Goal: Complete application form

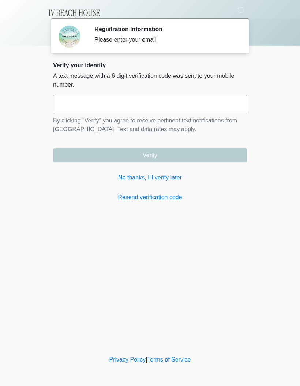
click at [93, 99] on input "text" at bounding box center [150, 104] width 194 height 18
type input "******"
click at [167, 154] on button "Verify" at bounding box center [150, 155] width 194 height 14
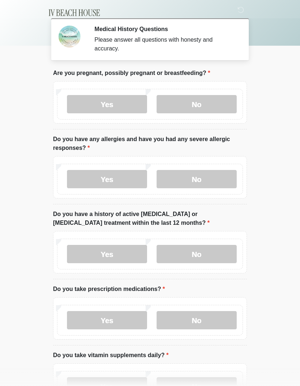
click at [203, 105] on label "No" at bounding box center [196, 104] width 80 height 18
click at [195, 183] on label "No" at bounding box center [196, 179] width 80 height 18
click at [216, 179] on label "No" at bounding box center [196, 179] width 80 height 18
click at [206, 252] on label "No" at bounding box center [196, 254] width 80 height 18
click at [110, 312] on label "Yes" at bounding box center [107, 320] width 80 height 18
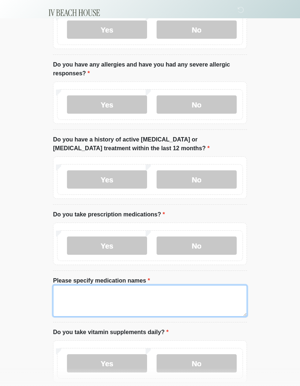
click at [118, 294] on textarea "Please specify medication names" at bounding box center [150, 300] width 194 height 31
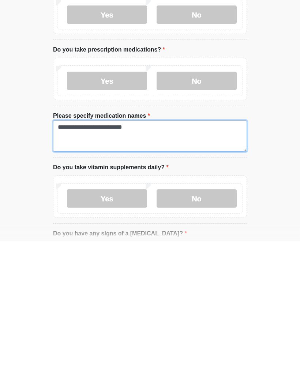
scroll to position [6, 0]
click at [155, 265] on textarea "**********" at bounding box center [150, 280] width 194 height 31
type textarea "**********"
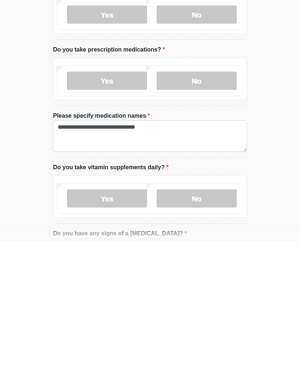
click at [113, 334] on label "Yes" at bounding box center [107, 343] width 80 height 18
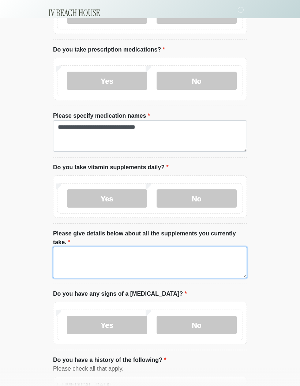
click at [99, 257] on textarea "Please give details below about all the supplements you currently take." at bounding box center [150, 262] width 194 height 31
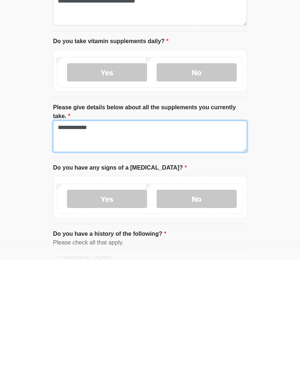
type textarea "**********"
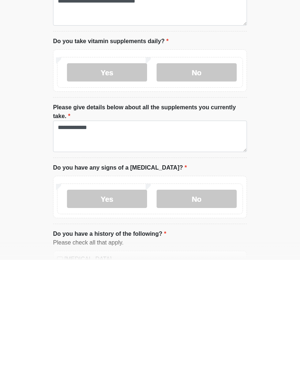
click at [202, 316] on label "No" at bounding box center [196, 325] width 80 height 18
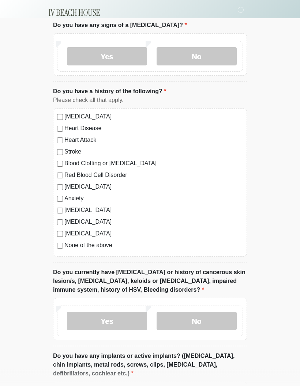
scroll to position [508, 0]
click at [207, 312] on label "No" at bounding box center [196, 321] width 80 height 18
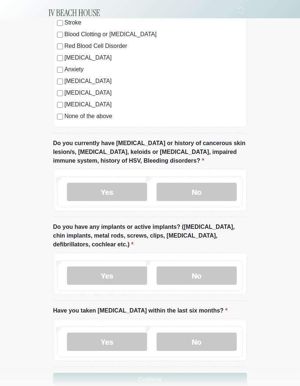
scroll to position [639, 0]
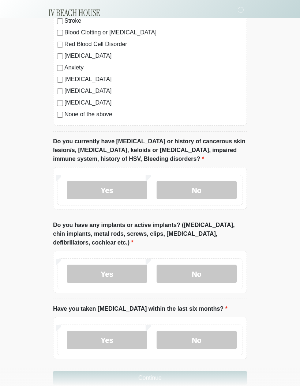
click at [103, 275] on label "Yes" at bounding box center [107, 273] width 80 height 18
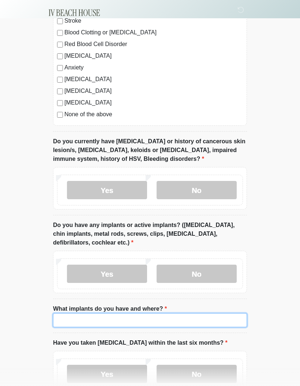
click at [125, 315] on input "What implants do you have and where?" at bounding box center [150, 320] width 194 height 14
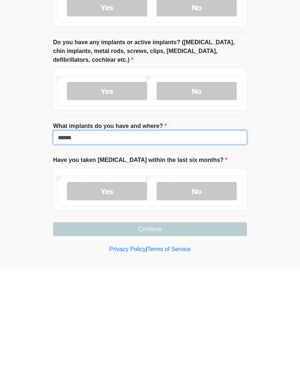
type input "******"
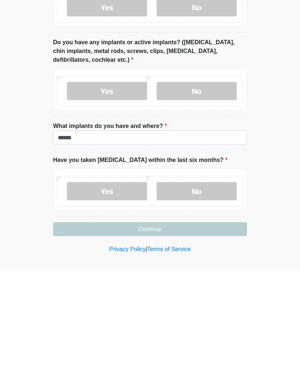
click at [205, 297] on label "No" at bounding box center [196, 306] width 80 height 18
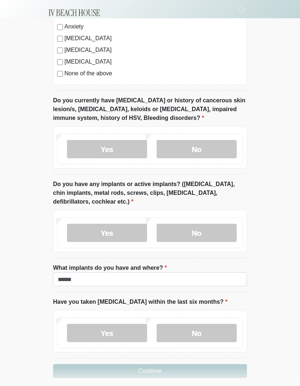
click at [176, 366] on button "Continue" at bounding box center [150, 371] width 194 height 14
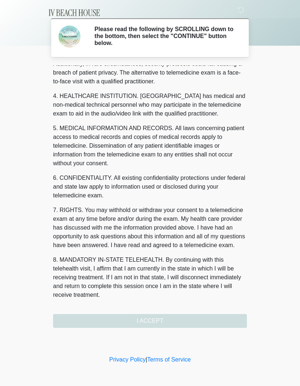
scroll to position [184, 0]
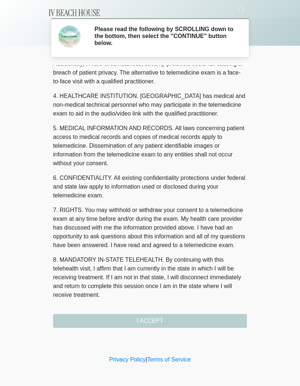
click at [169, 323] on button "I ACCEPT" at bounding box center [150, 321] width 194 height 14
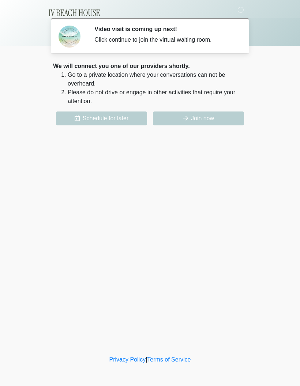
click at [202, 116] on button "Join now" at bounding box center [198, 118] width 91 height 14
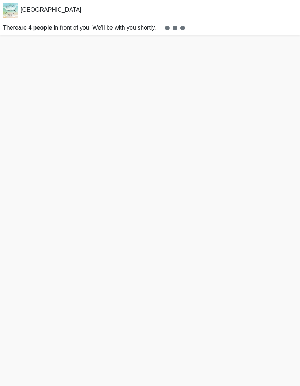
click at [299, 342] on html "IV Beach House There are 4 people in front of you. We'll be with you shortly." at bounding box center [150, 193] width 300 height 386
